Goal: Task Accomplishment & Management: Use online tool/utility

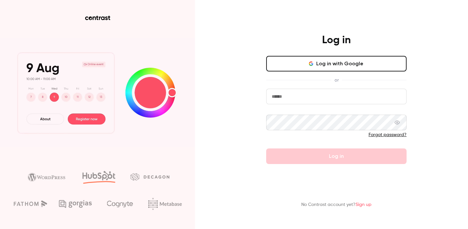
click at [331, 100] on input "email" at bounding box center [336, 97] width 140 height 16
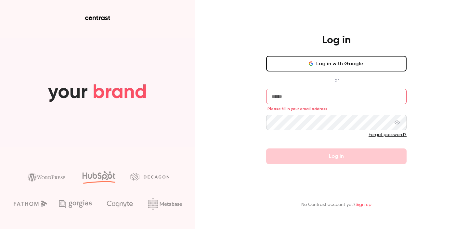
type input "**********"
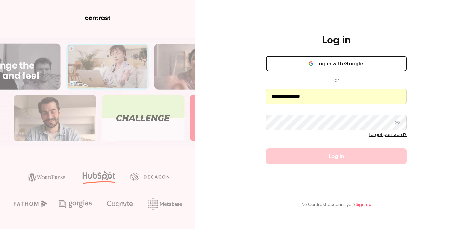
click at [322, 66] on button "Log in with Google" at bounding box center [336, 64] width 140 height 16
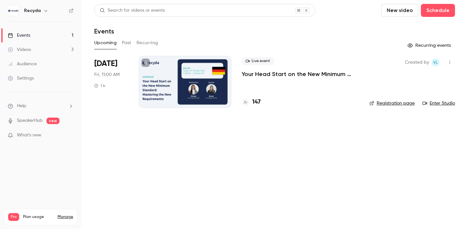
click at [305, 76] on p "Your Head Start on the New Minimum Standard: Mastering the New Requirements" at bounding box center [300, 74] width 117 height 8
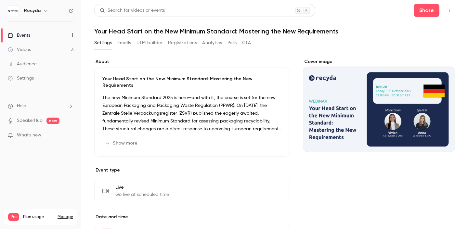
click at [185, 38] on button "Registrations" at bounding box center [182, 43] width 29 height 10
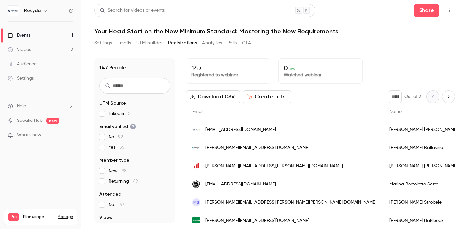
click at [250, 42] on button "CTA" at bounding box center [246, 43] width 9 height 10
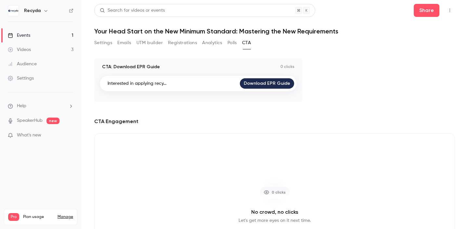
click at [232, 44] on button "Polls" at bounding box center [231, 43] width 9 height 10
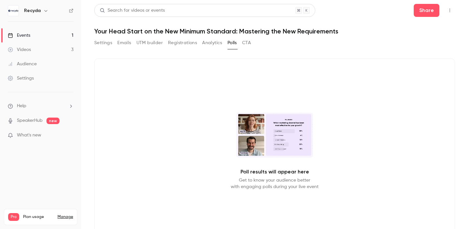
click at [453, 11] on button "button" at bounding box center [450, 10] width 10 height 10
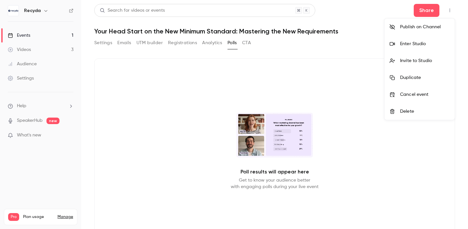
click at [420, 43] on div "Enter Studio" at bounding box center [424, 44] width 49 height 6
